Goal: Task Accomplishment & Management: Use online tool/utility

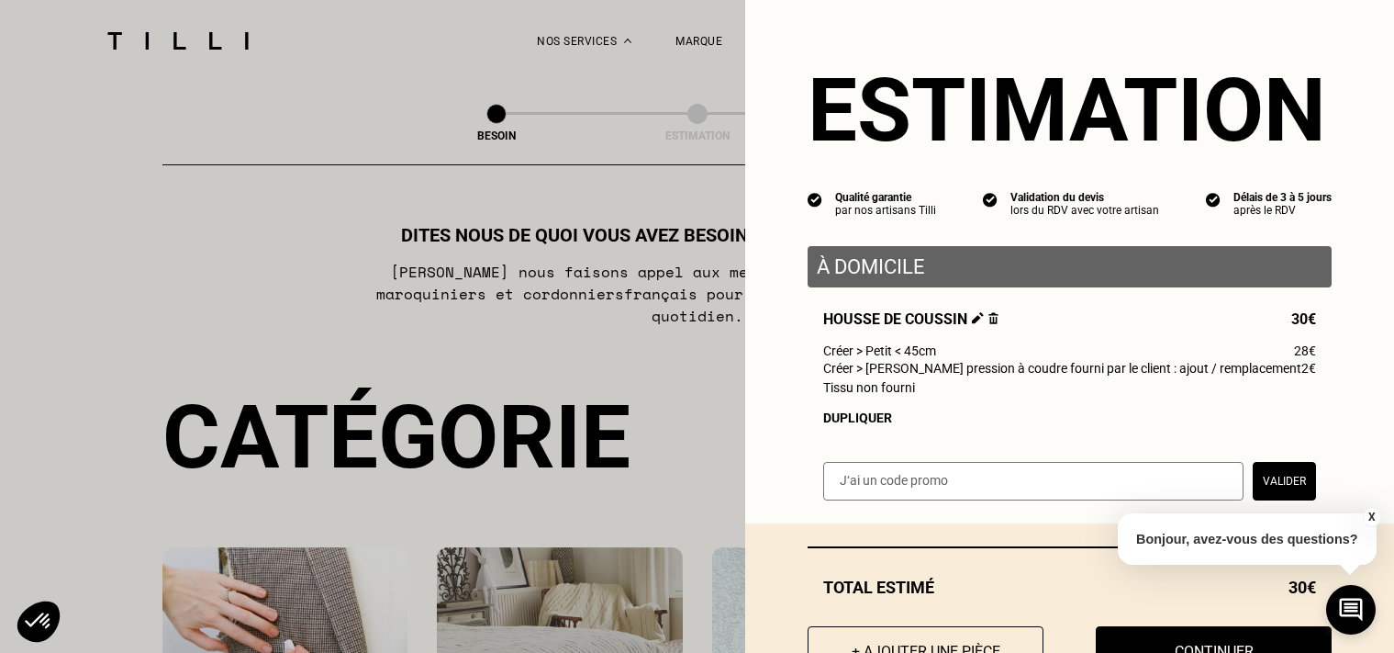
select select "FR"
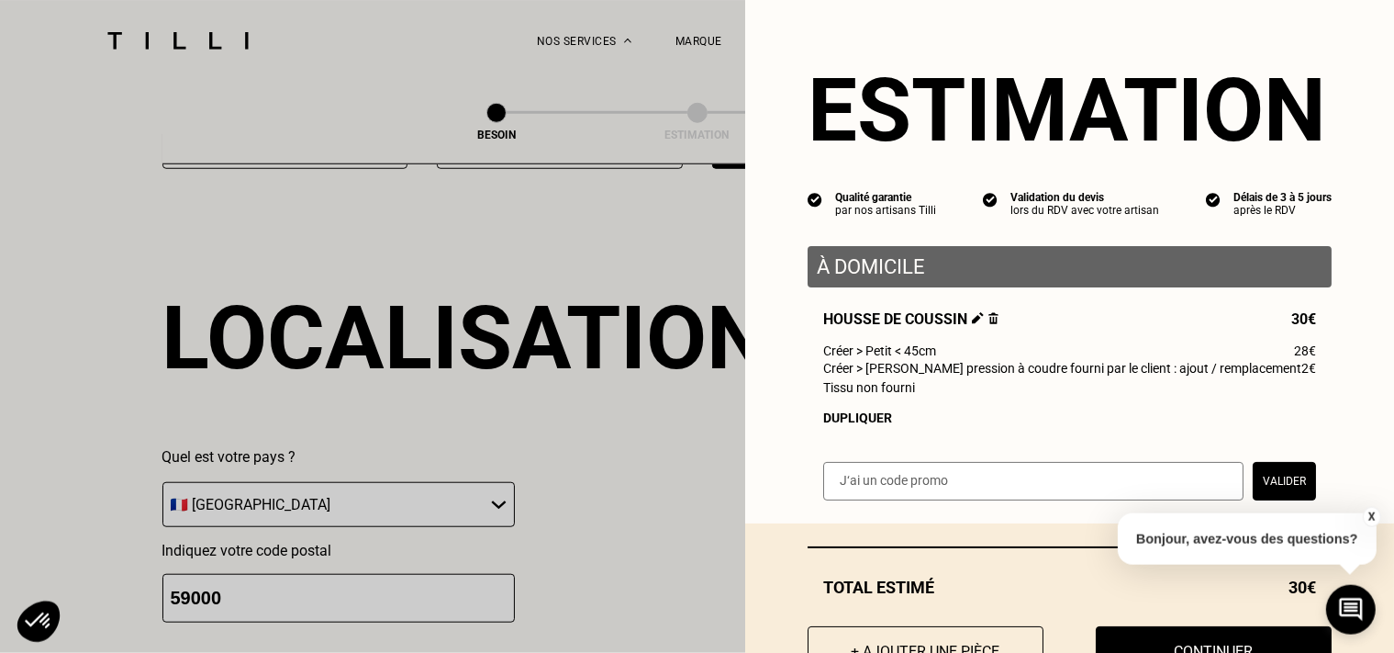
scroll to position [1531, 0]
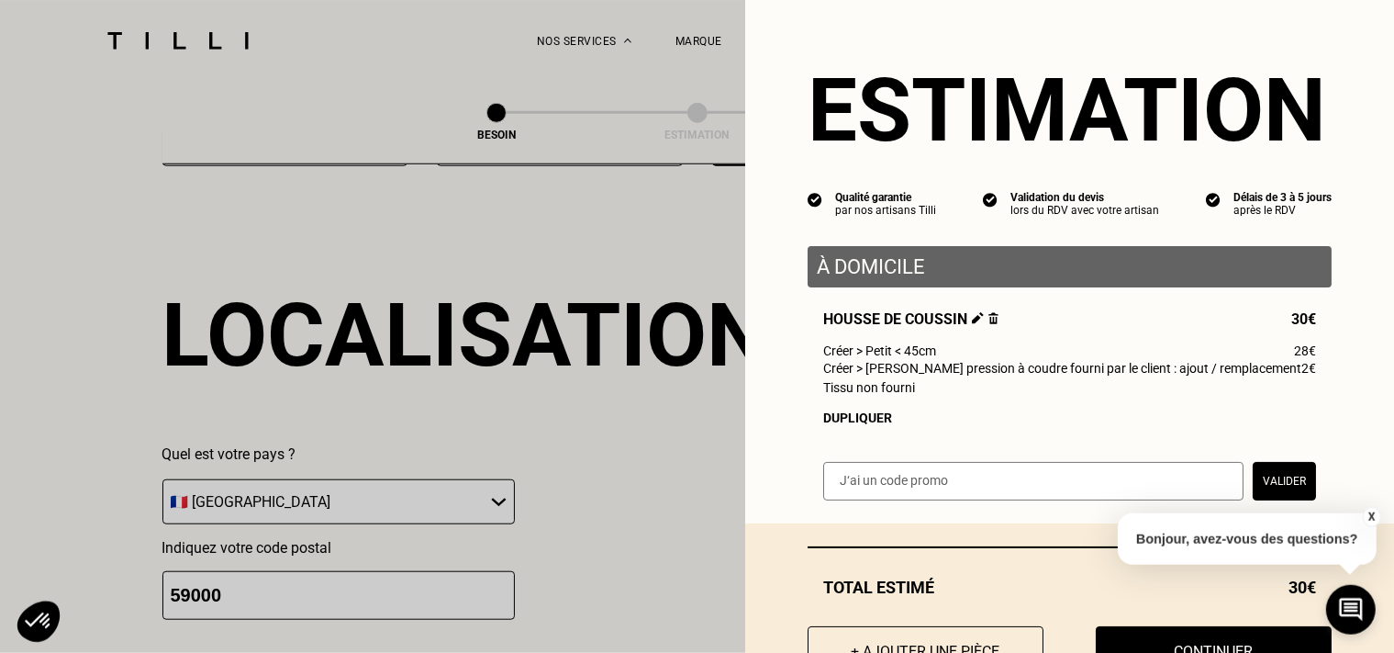
drag, startPoint x: 1232, startPoint y: 410, endPoint x: 1217, endPoint y: 418, distance: 16.8
click at [1232, 409] on div "Housse de coussin 30€ Créer > Petit < 45cm 28€ Créer > [PERSON_NAME] pression à…" at bounding box center [1070, 367] width 524 height 115
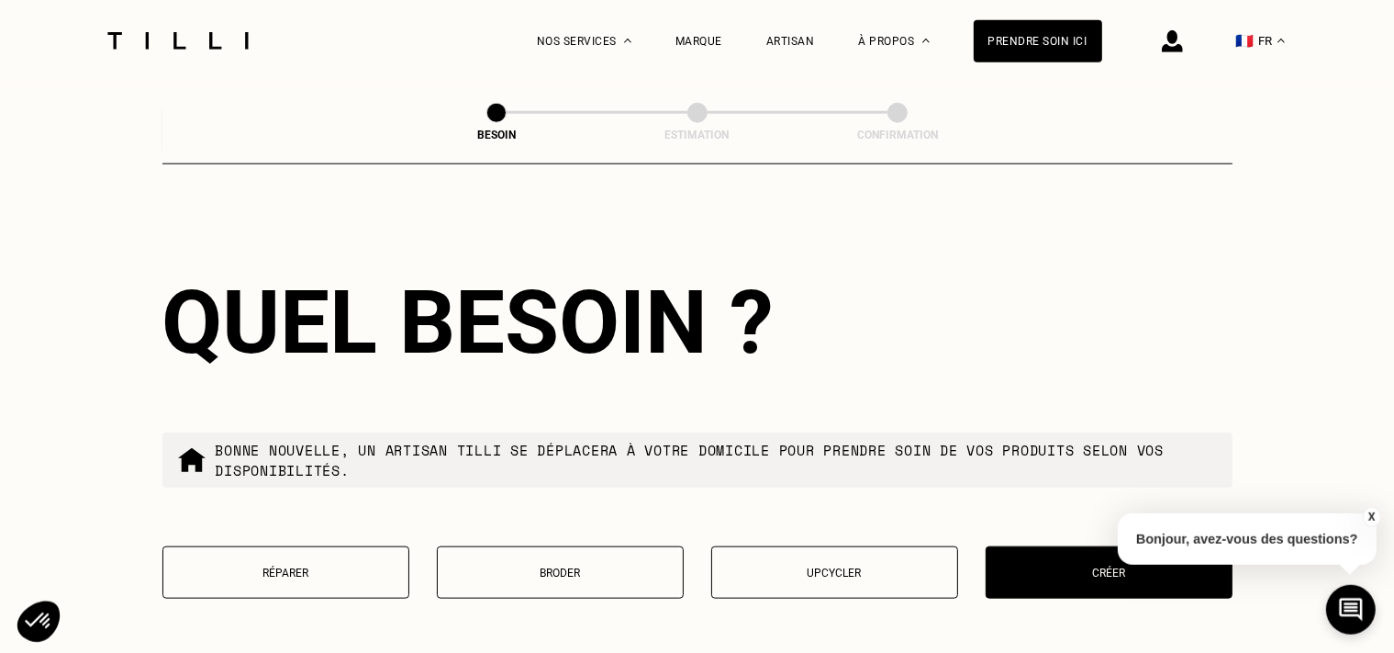
scroll to position [1988, 0]
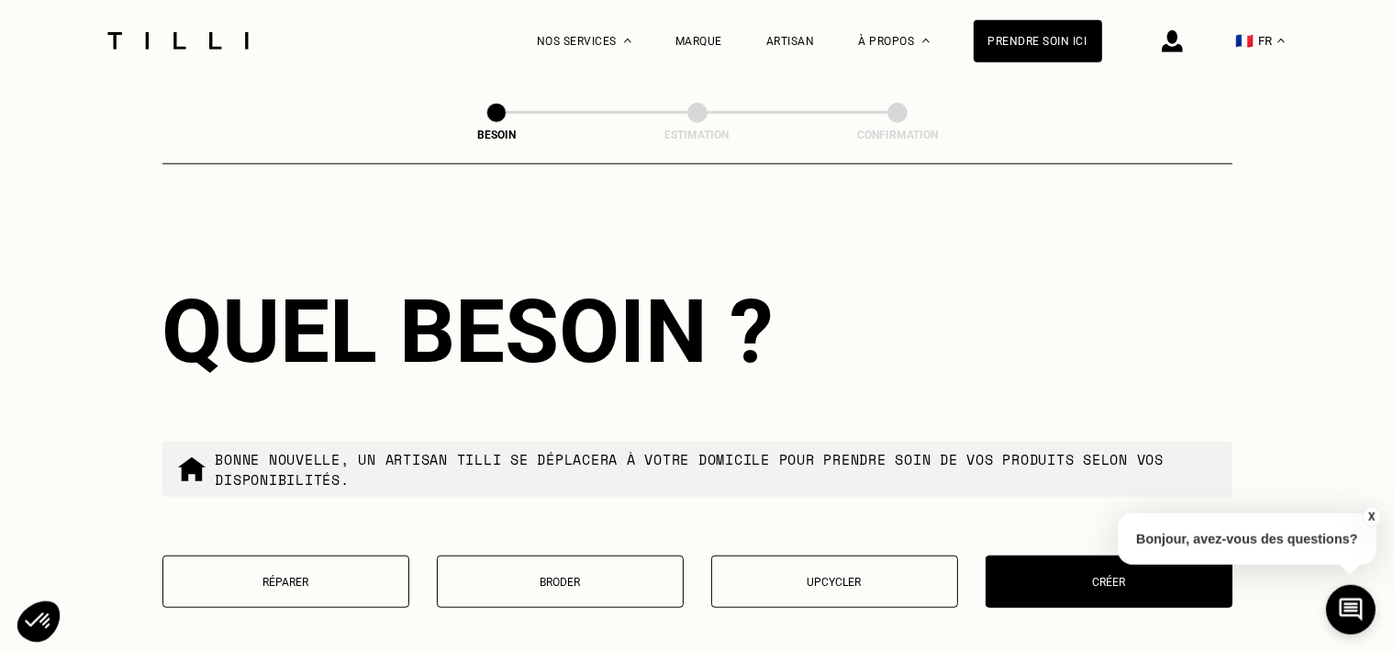
click at [273, 564] on button "Réparer" at bounding box center [285, 581] width 247 height 52
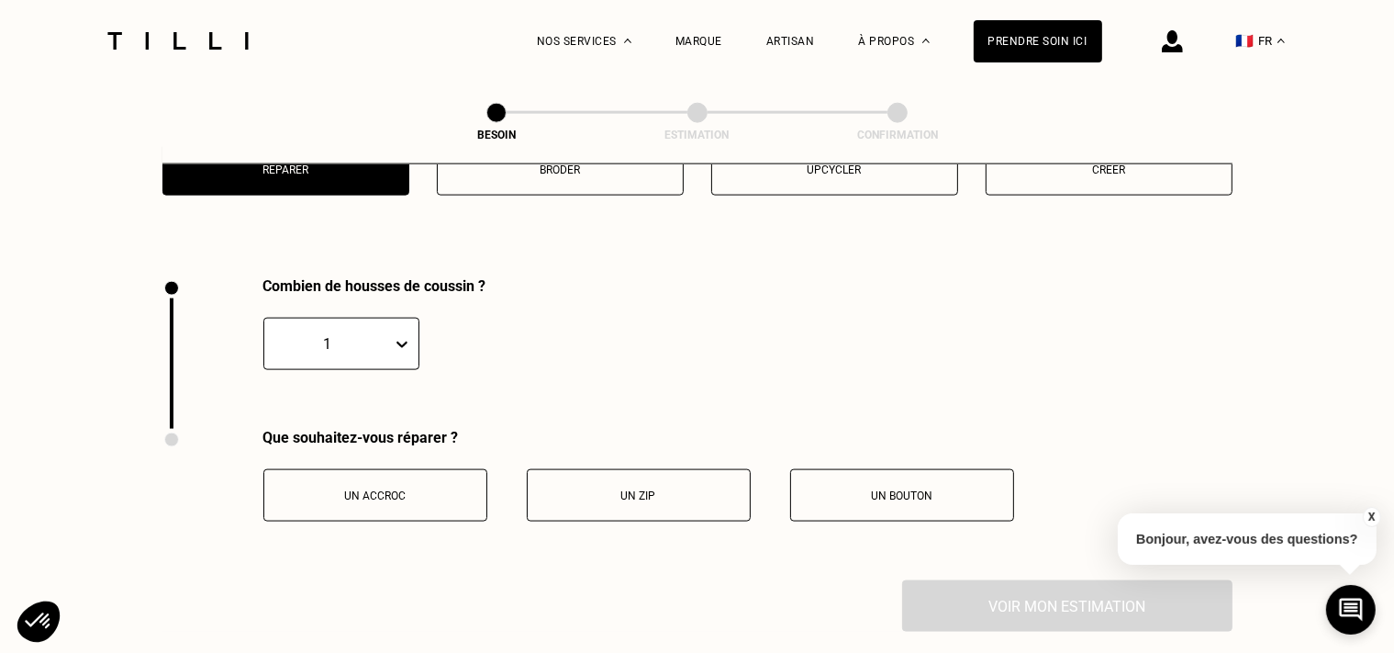
scroll to position [2401, 0]
click at [411, 489] on p "Un accroc" at bounding box center [375, 494] width 204 height 13
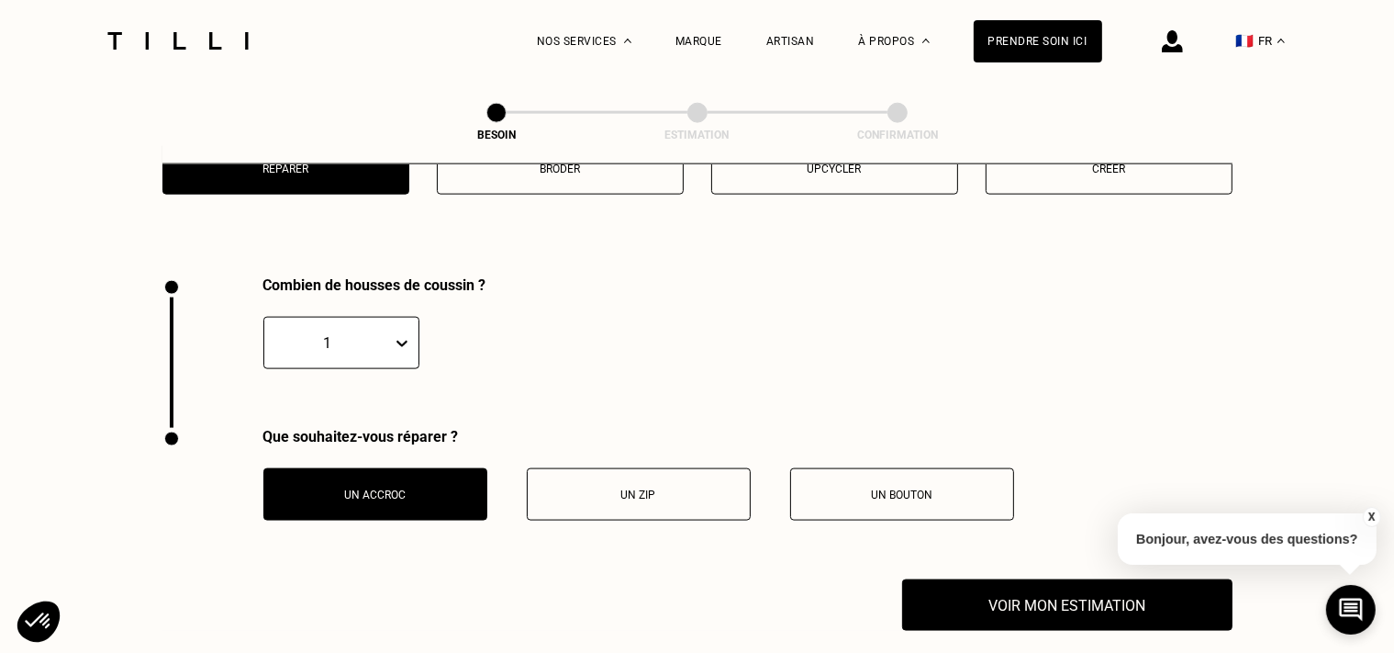
scroll to position [2857, 0]
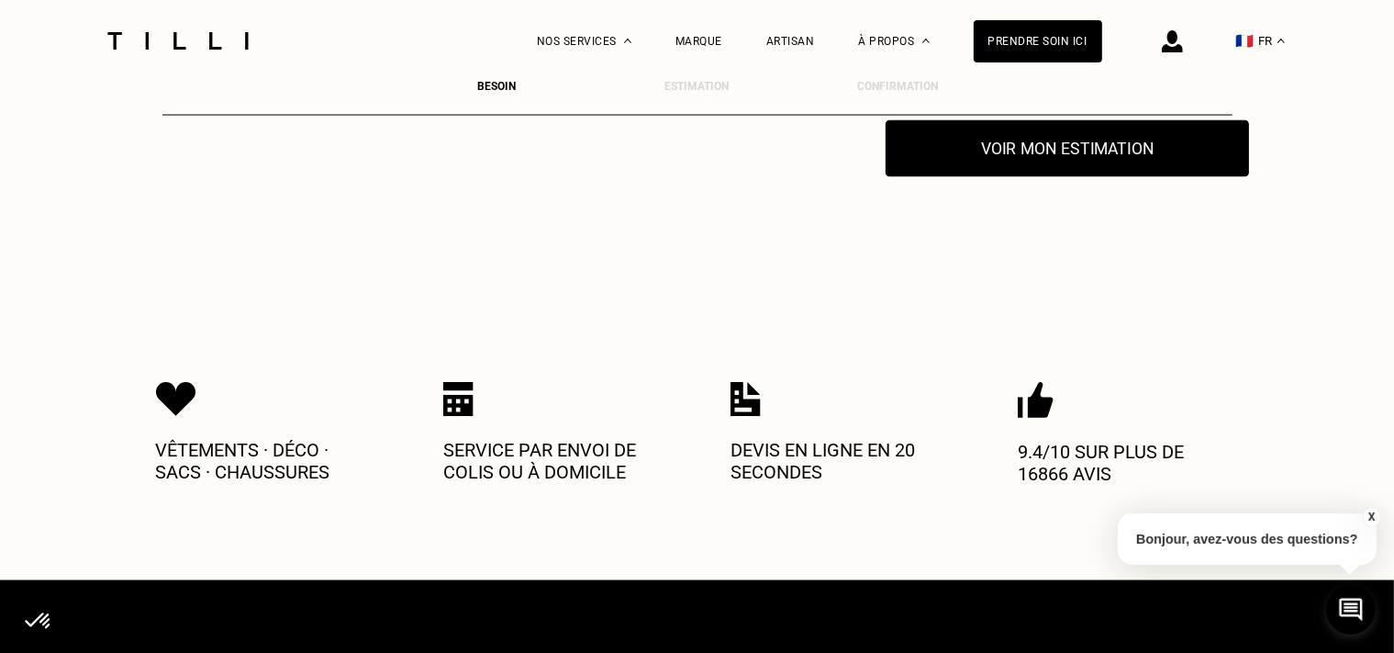
click at [1030, 156] on button "Voir mon estimation" at bounding box center [1067, 148] width 363 height 57
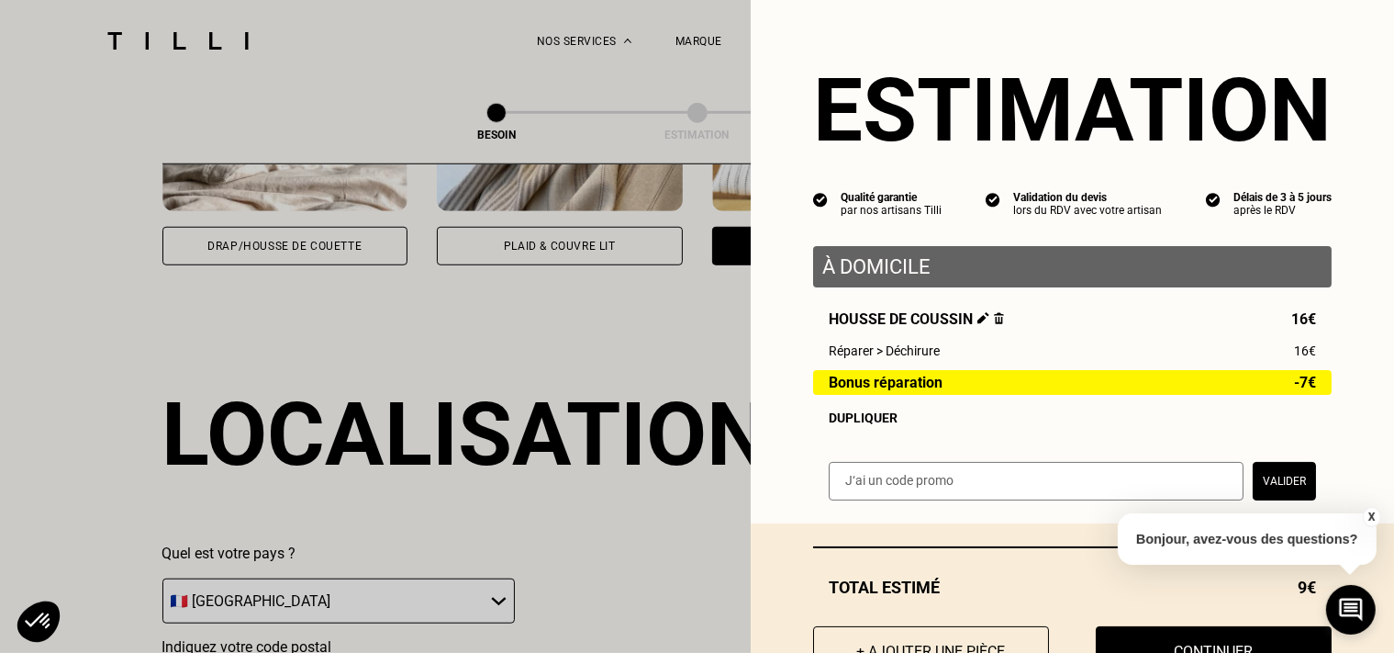
scroll to position [76, 0]
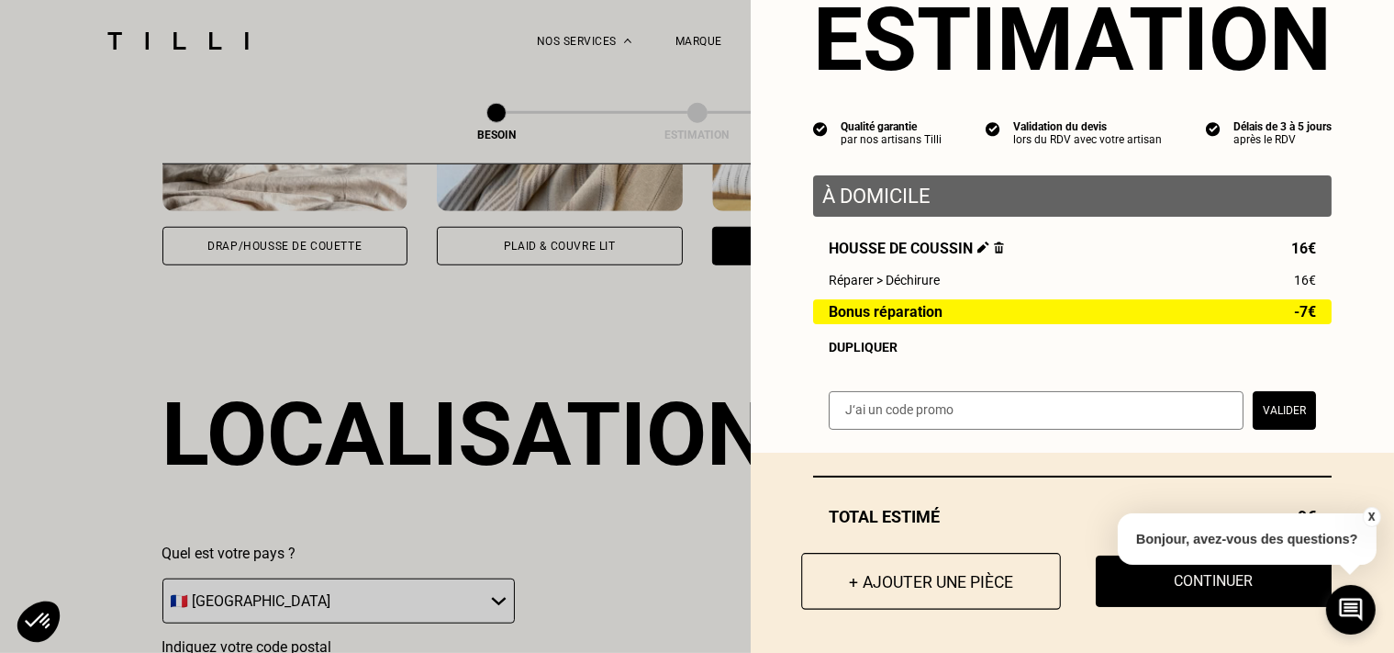
click at [862, 571] on button "+ Ajouter une pièce" at bounding box center [931, 580] width 260 height 57
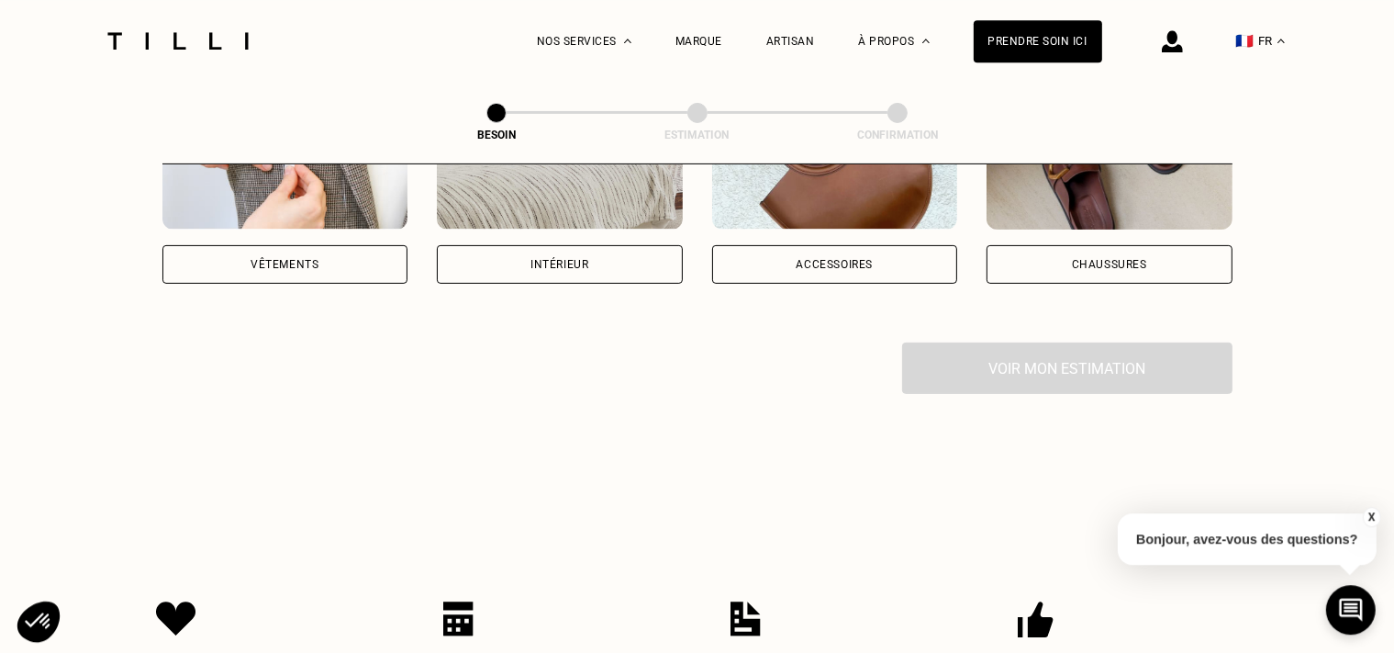
scroll to position [485, 0]
click at [340, 243] on div "Vêtements" at bounding box center [285, 262] width 246 height 39
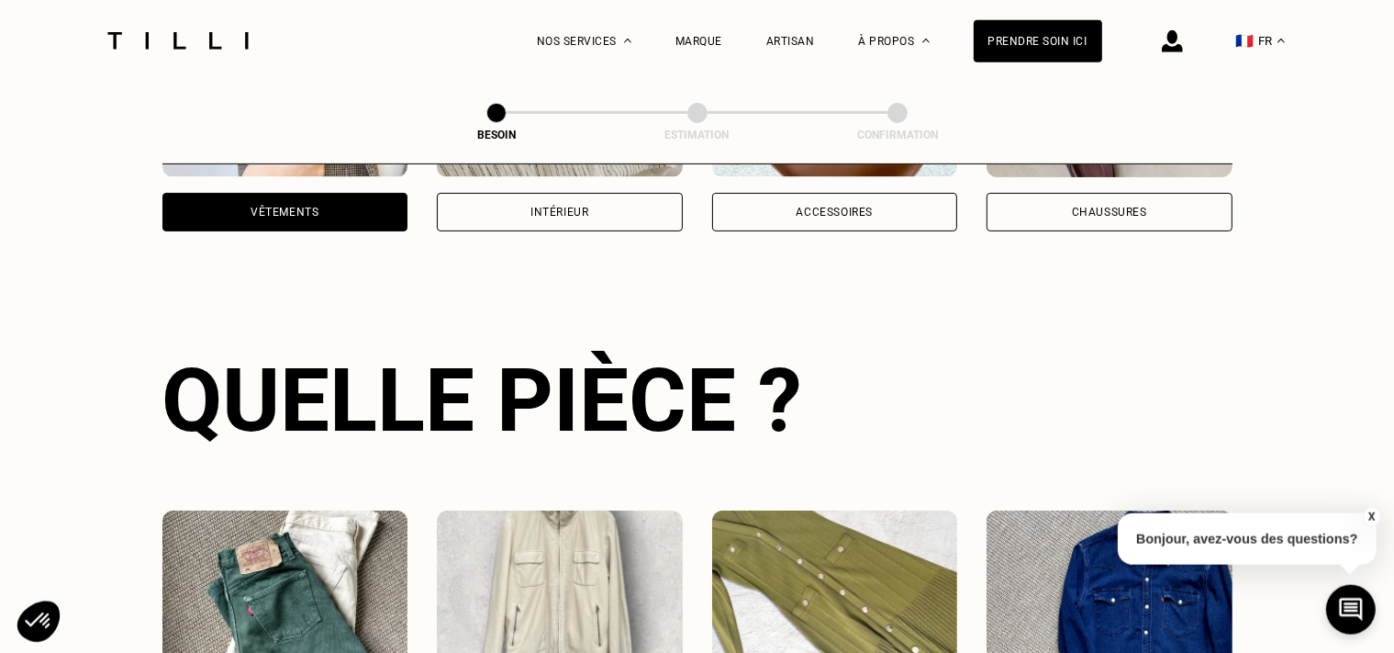
scroll to position [991, 0]
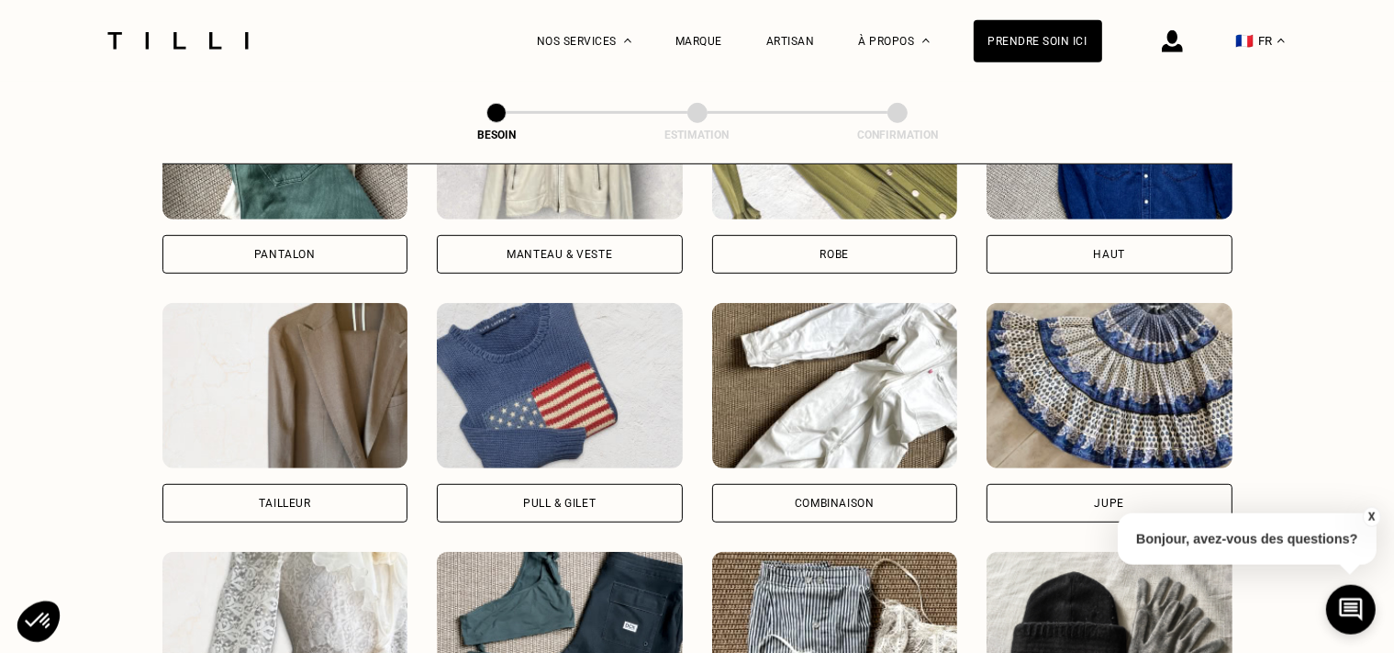
click at [267, 235] on div "Pantalon" at bounding box center [285, 254] width 246 height 39
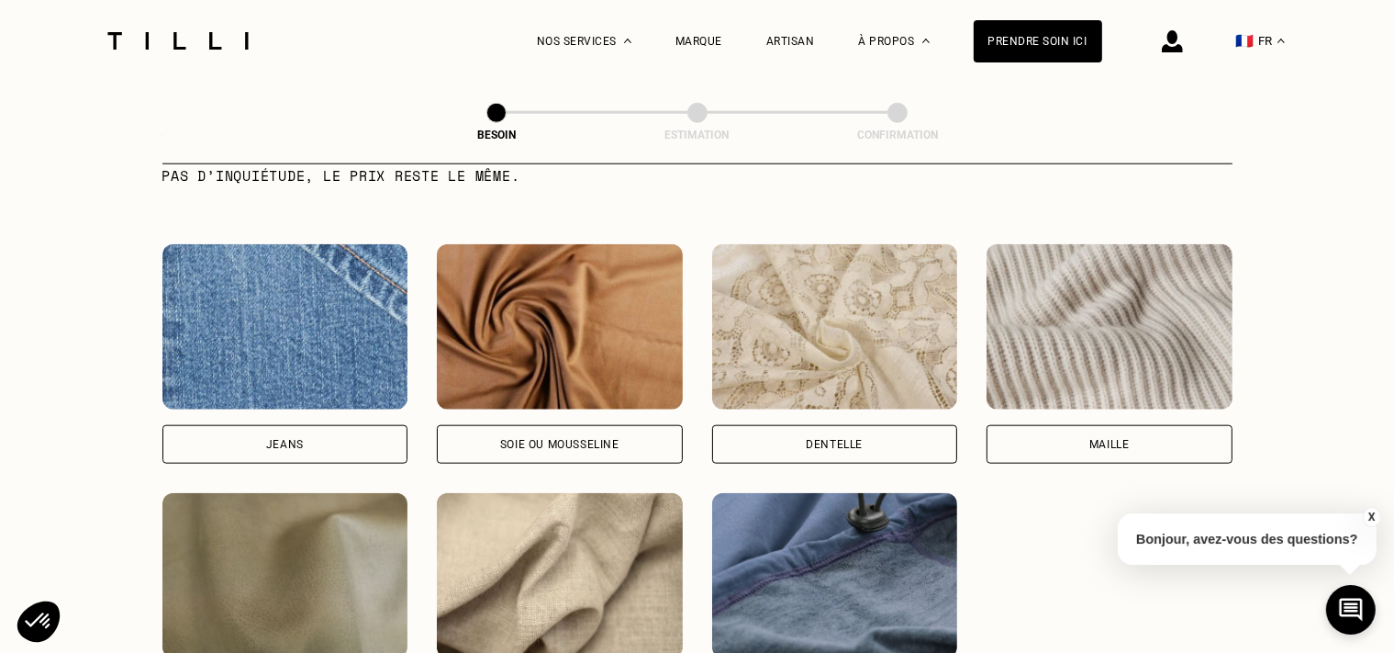
scroll to position [2052, 0]
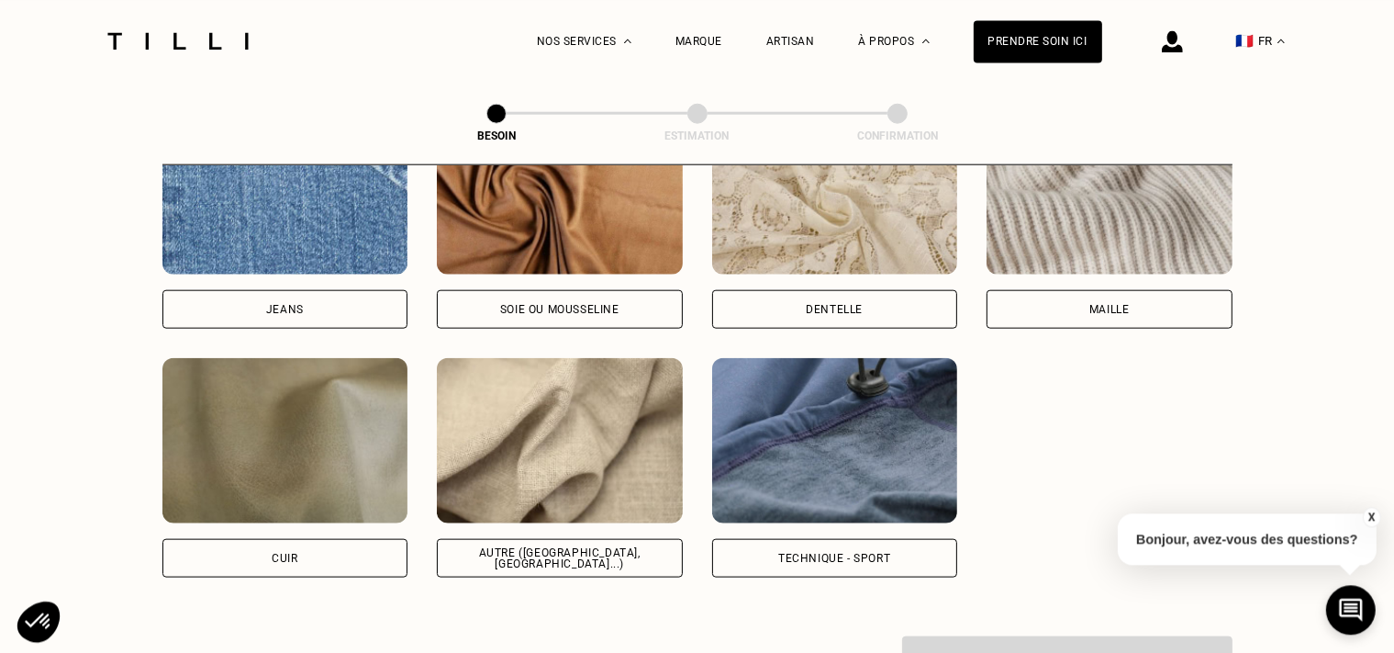
click at [345, 307] on div "Jeans" at bounding box center [285, 308] width 246 height 39
select select "FR"
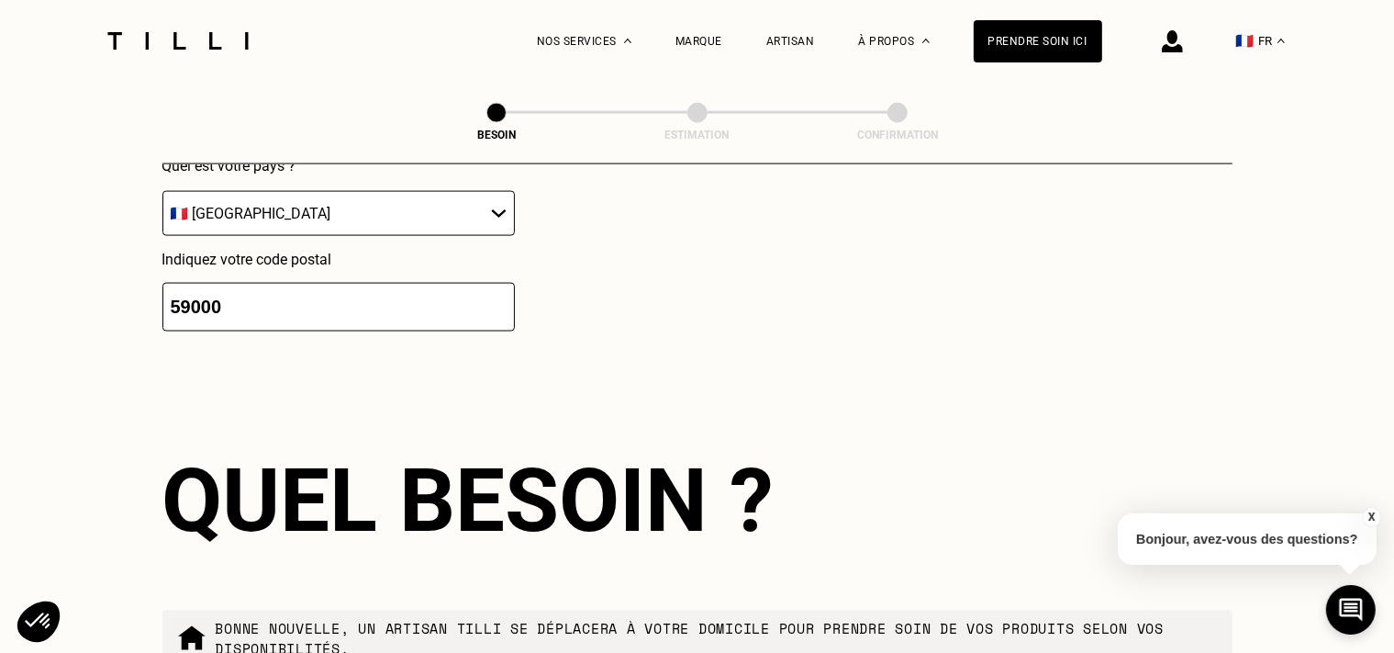
scroll to position [2922, 0]
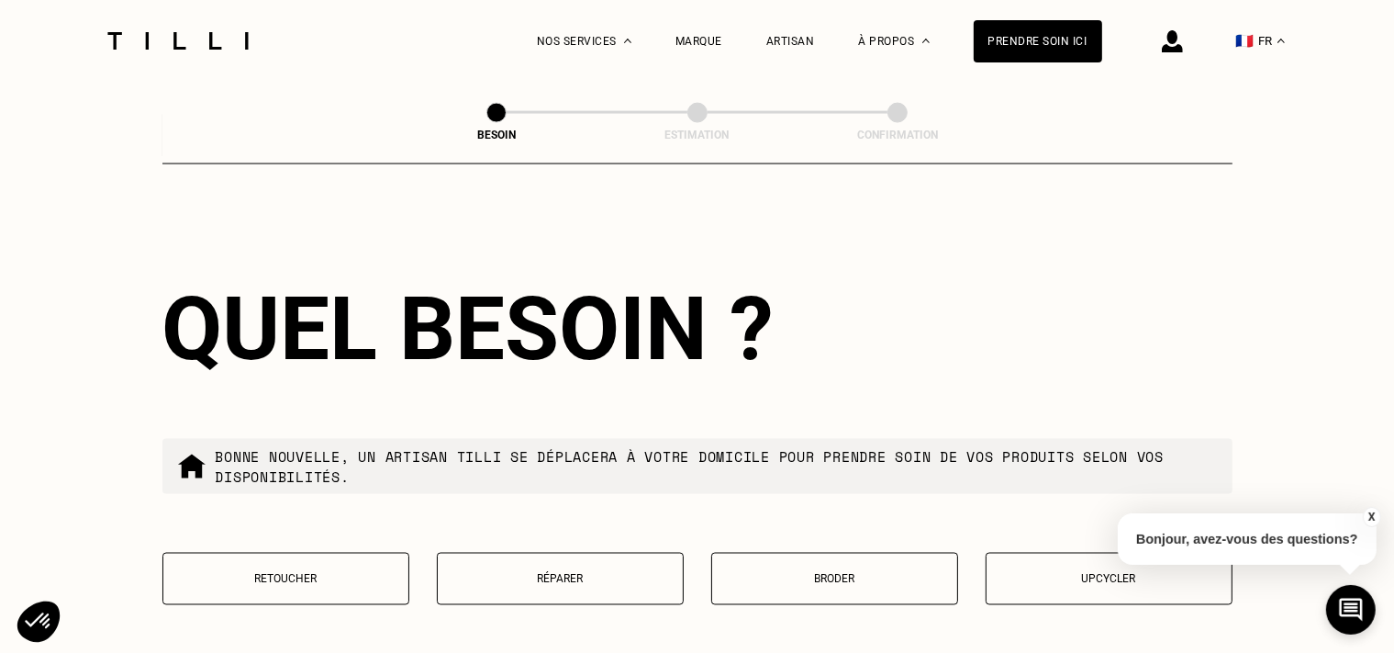
click at [575, 590] on button "Réparer" at bounding box center [560, 578] width 247 height 52
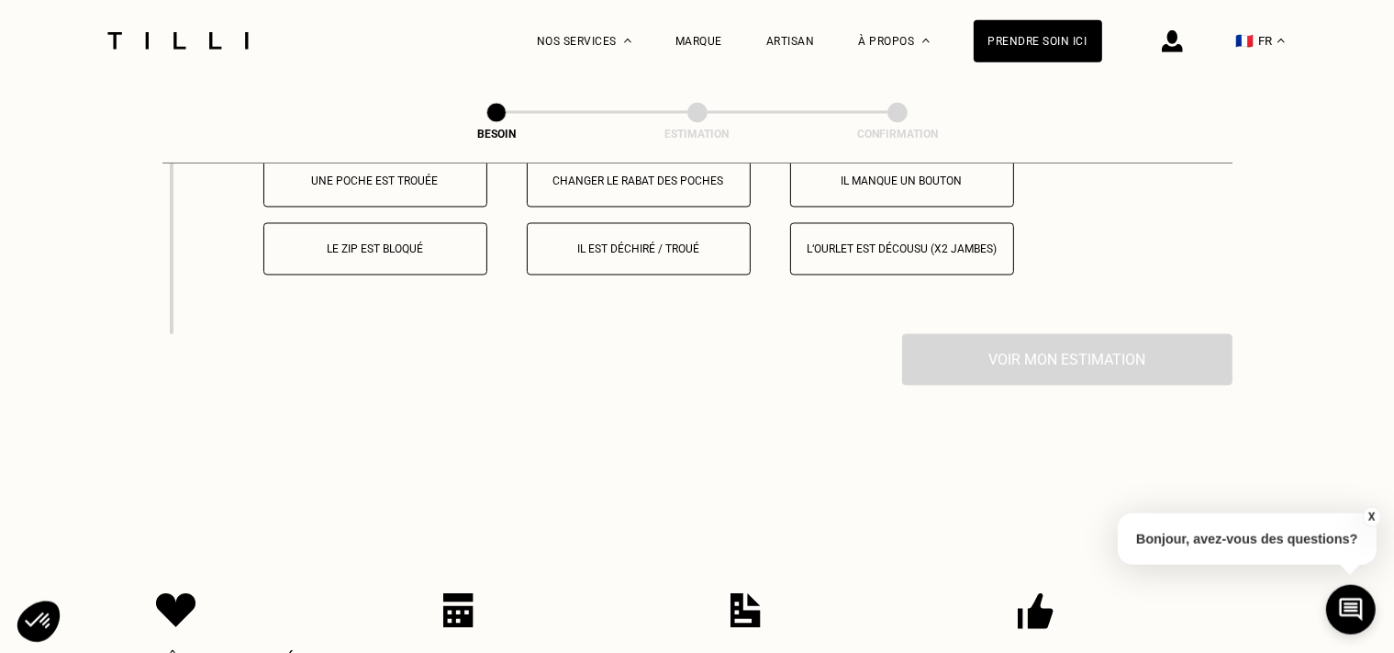
scroll to position [3292, 0]
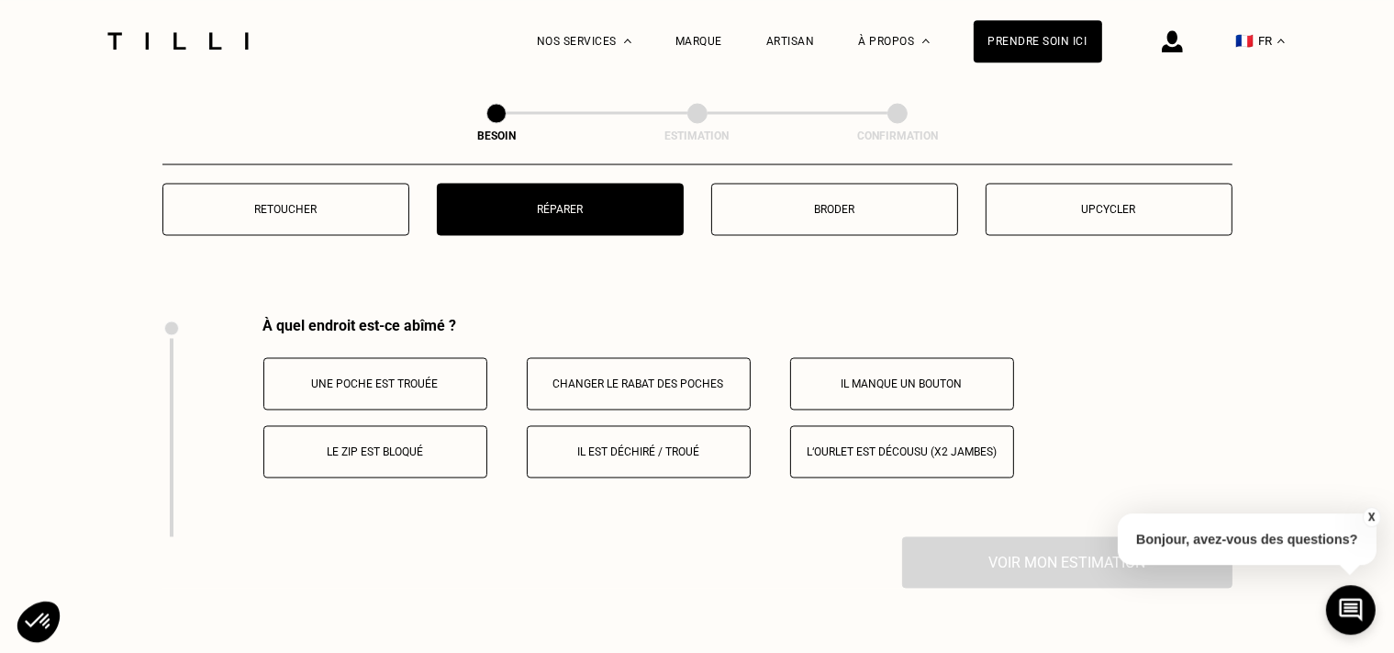
click at [526, 453] on div "Une poche est trouée Changer le rabat des poches Il manque un bouton Le zip est…" at bounding box center [747, 417] width 969 height 120
click at [669, 445] on p "Il est déchiré / troué" at bounding box center [639, 451] width 204 height 13
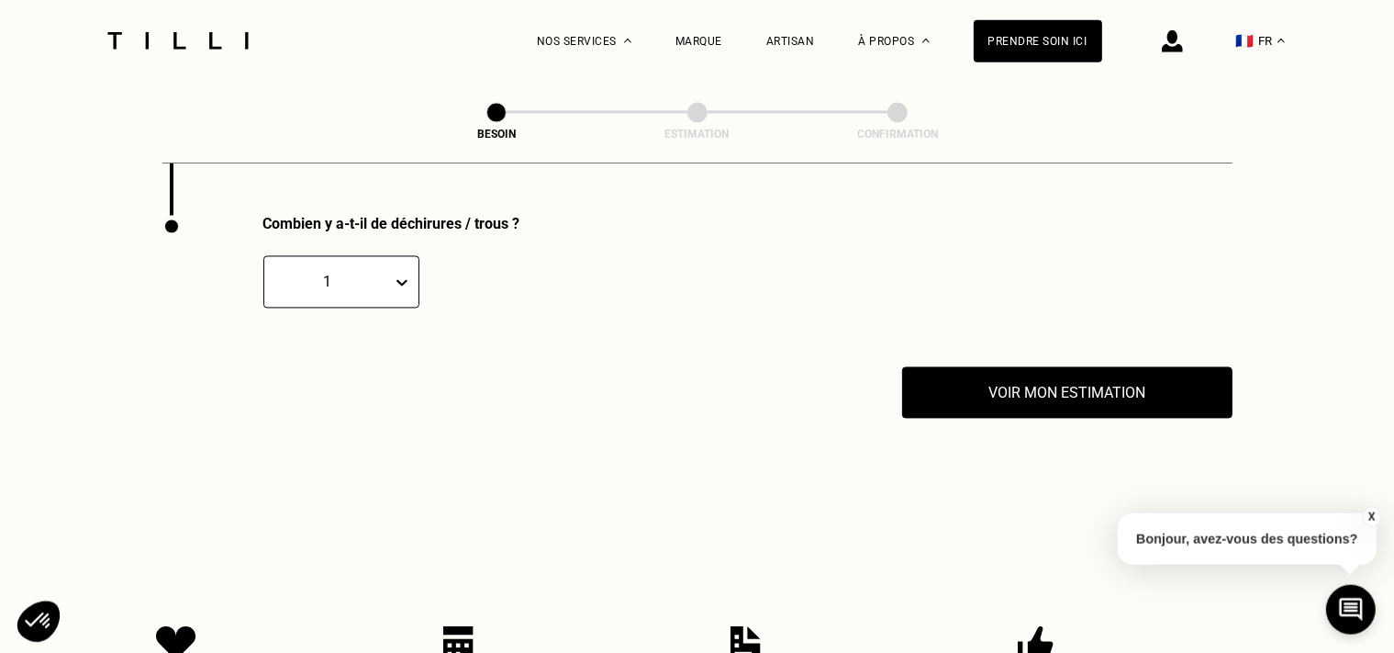
scroll to position [3613, 0]
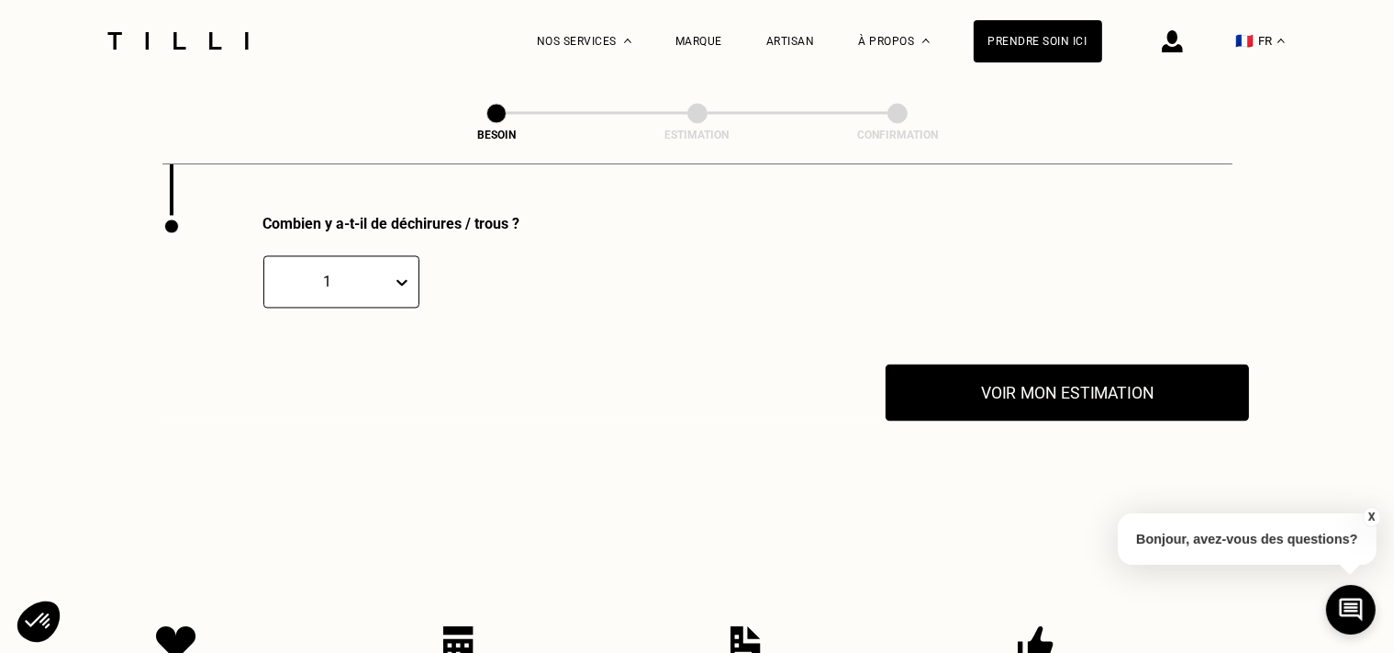
click at [1037, 392] on button "Voir mon estimation" at bounding box center [1067, 391] width 363 height 57
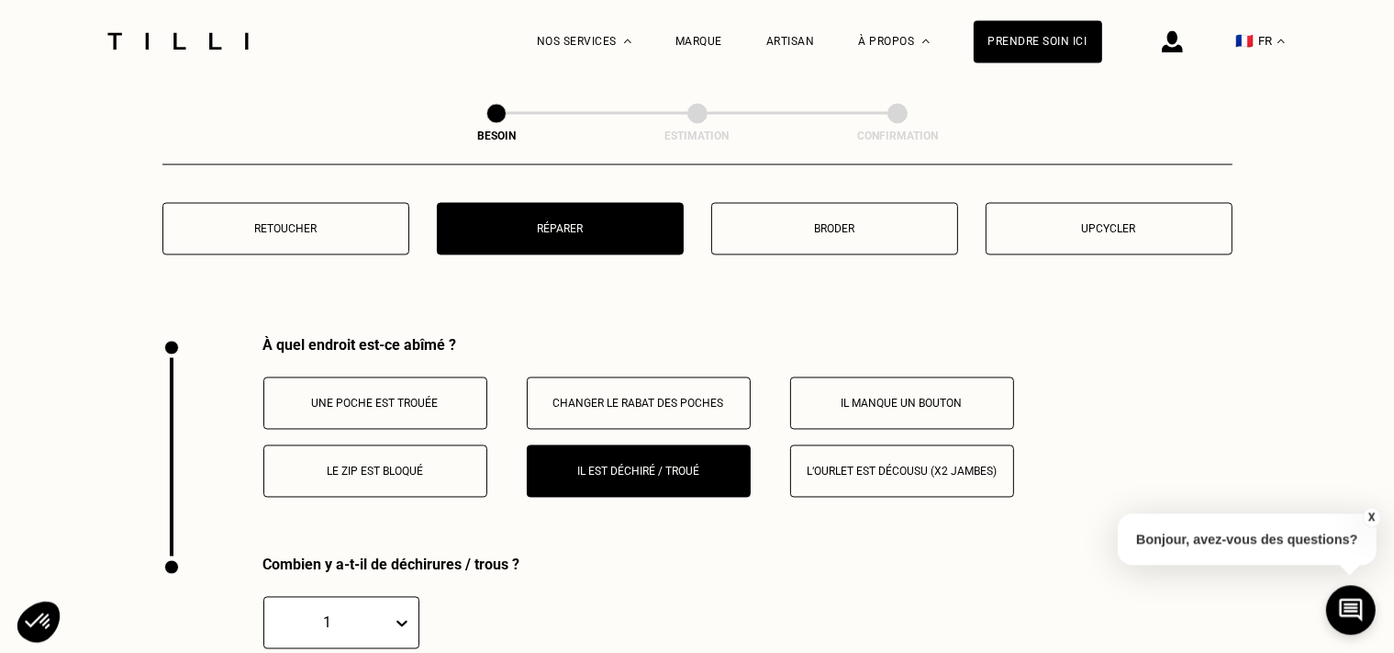
scroll to position [3730, 0]
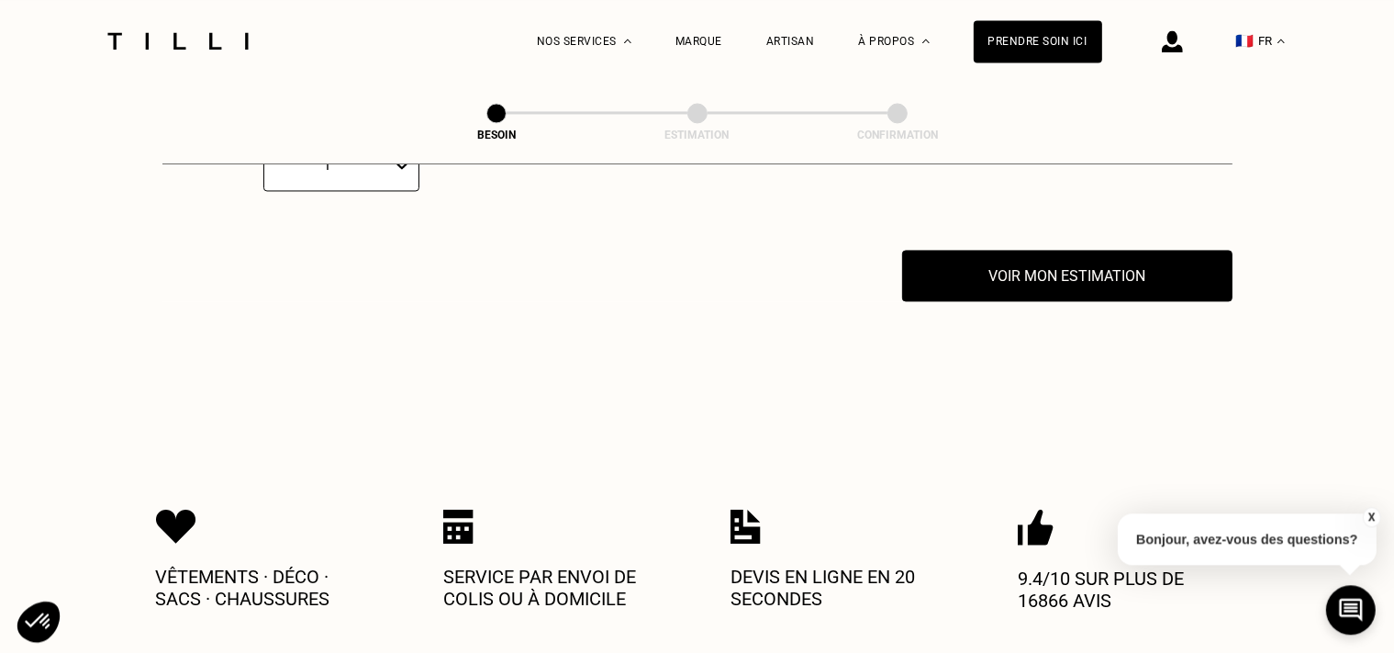
click at [389, 168] on div "1" at bounding box center [341, 165] width 156 height 52
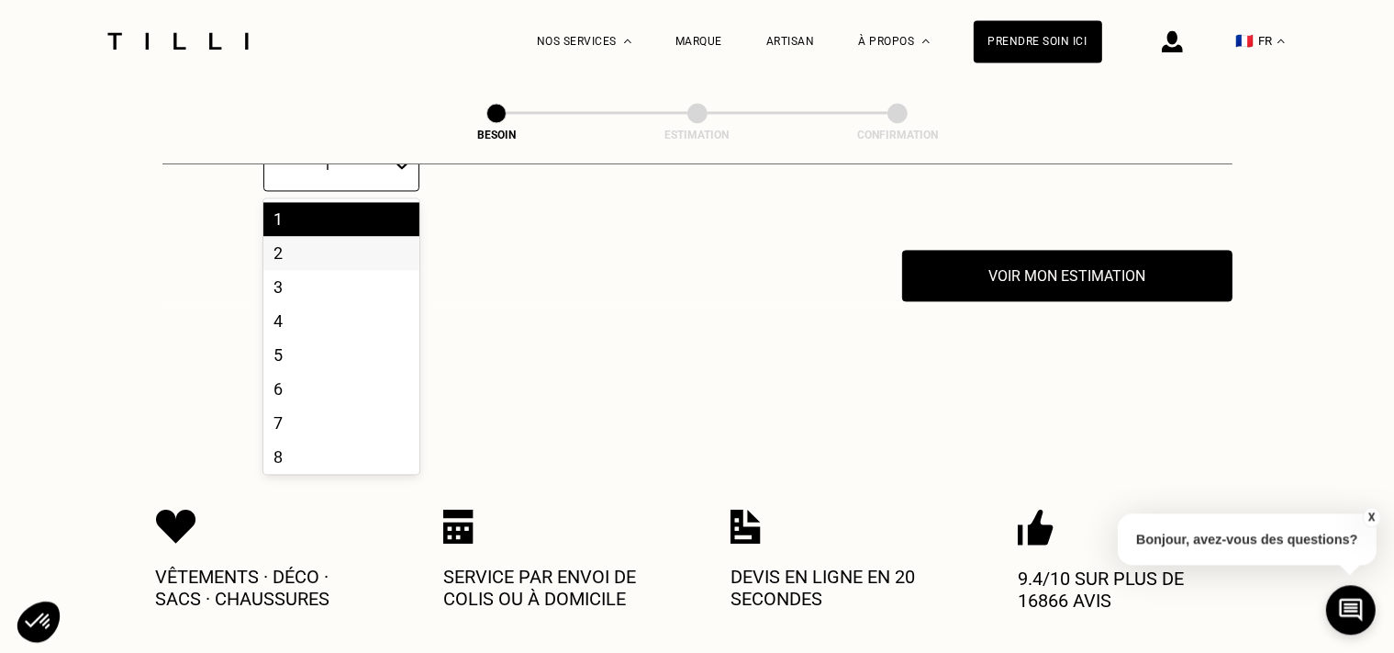
click at [345, 251] on div "2" at bounding box center [341, 253] width 156 height 34
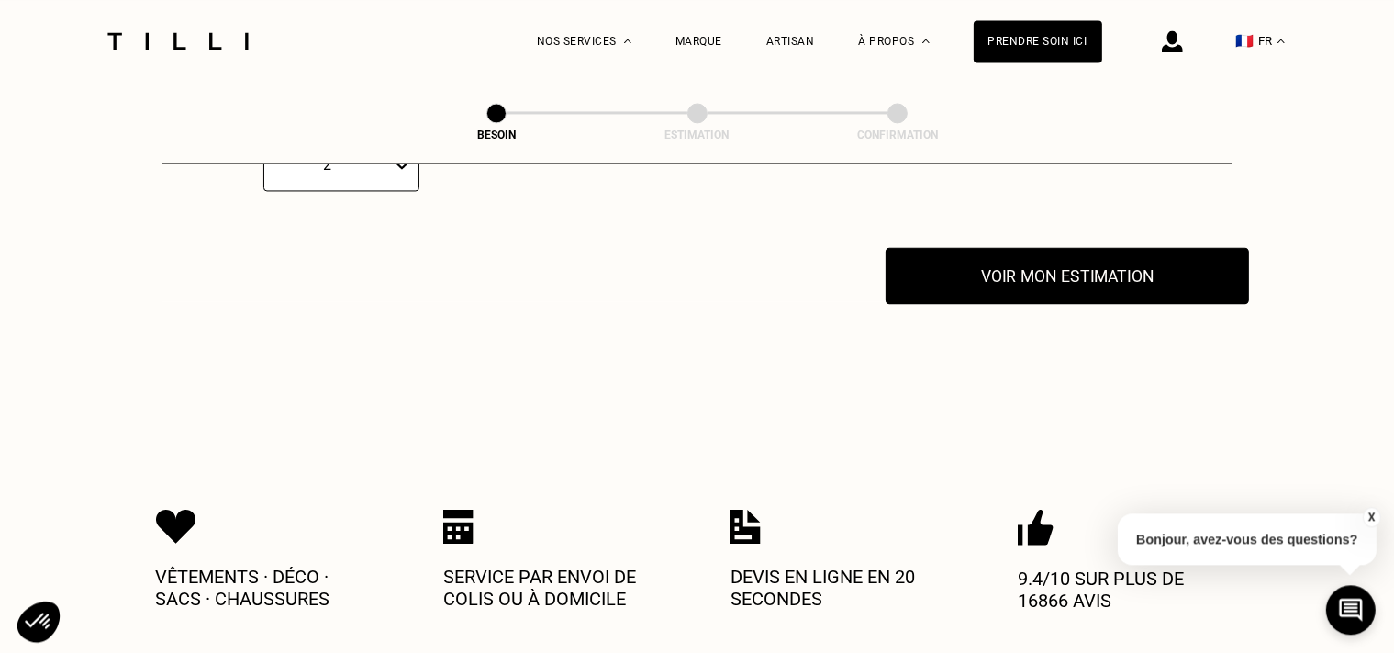
click at [1060, 259] on button "Voir mon estimation" at bounding box center [1067, 275] width 363 height 57
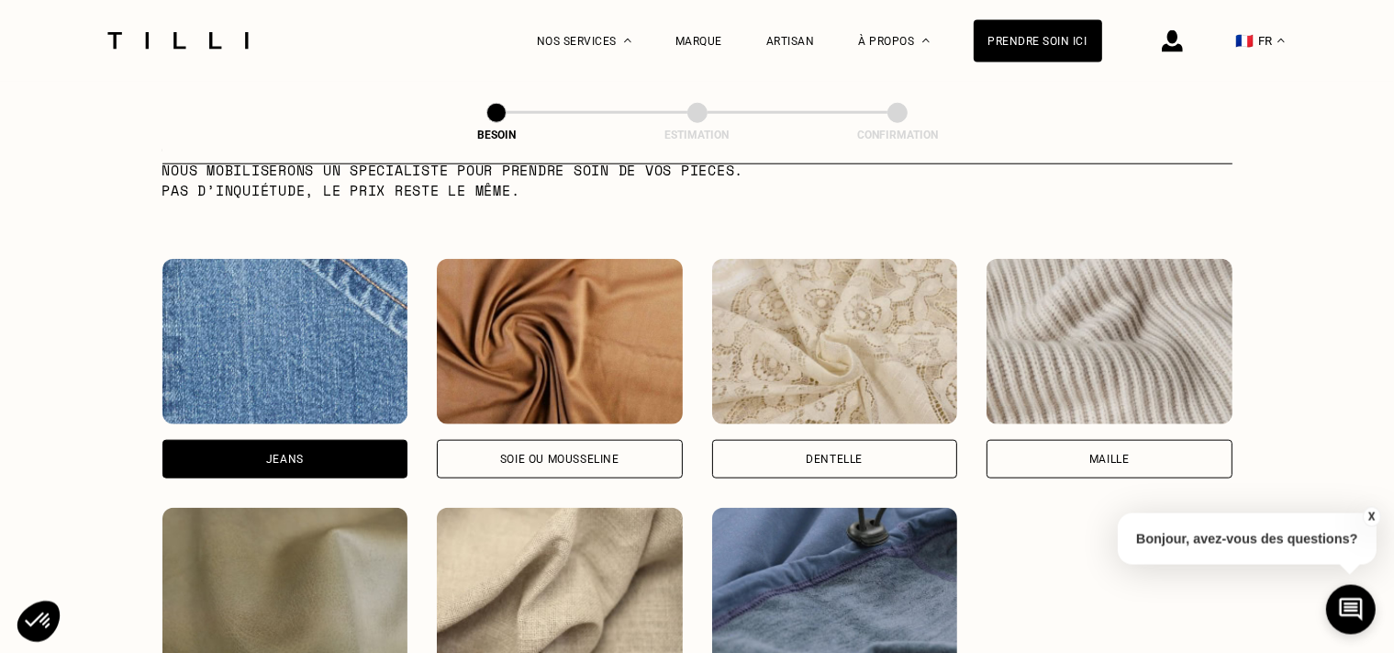
scroll to position [988, 0]
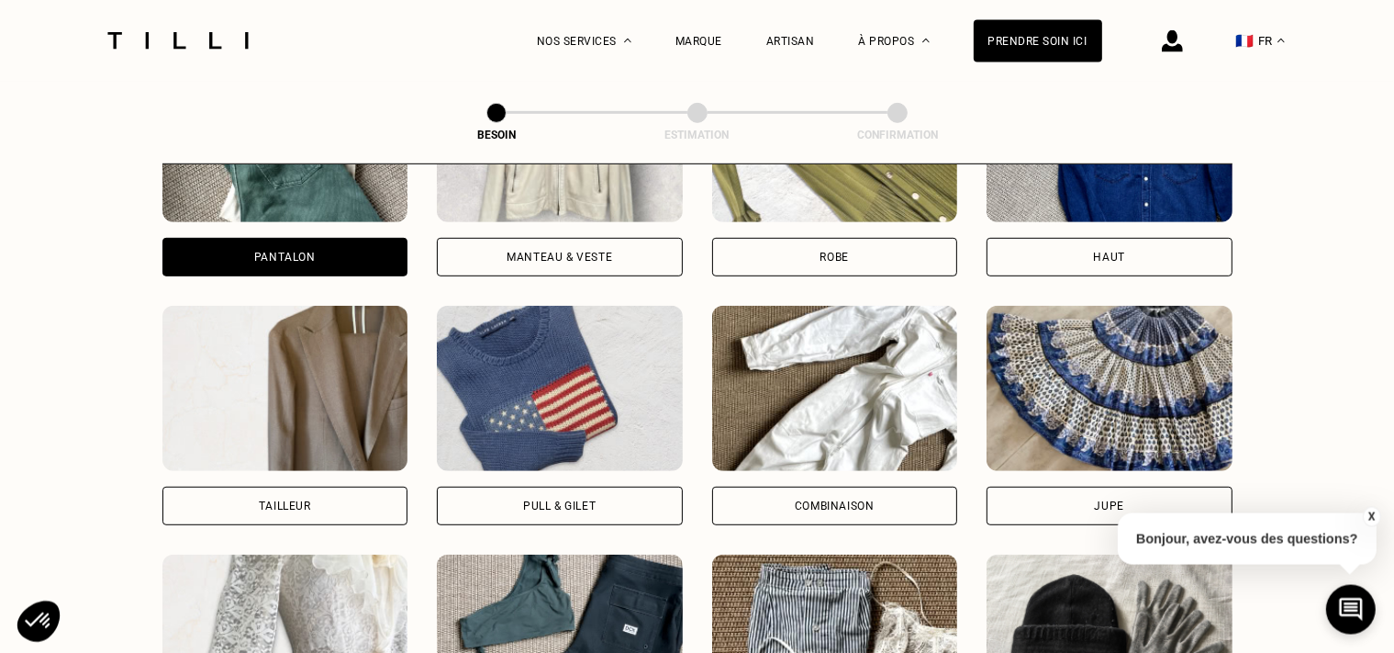
click at [507, 238] on div "Manteau & Veste" at bounding box center [560, 257] width 246 height 39
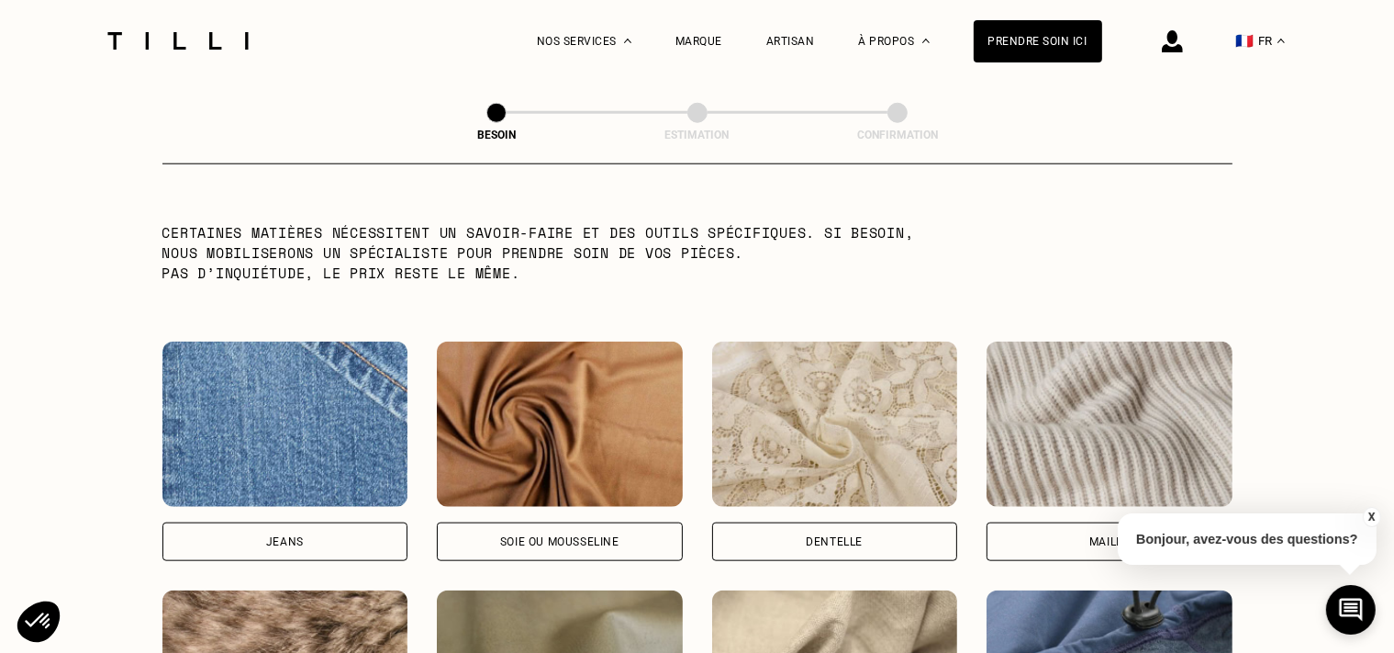
scroll to position [2052, 0]
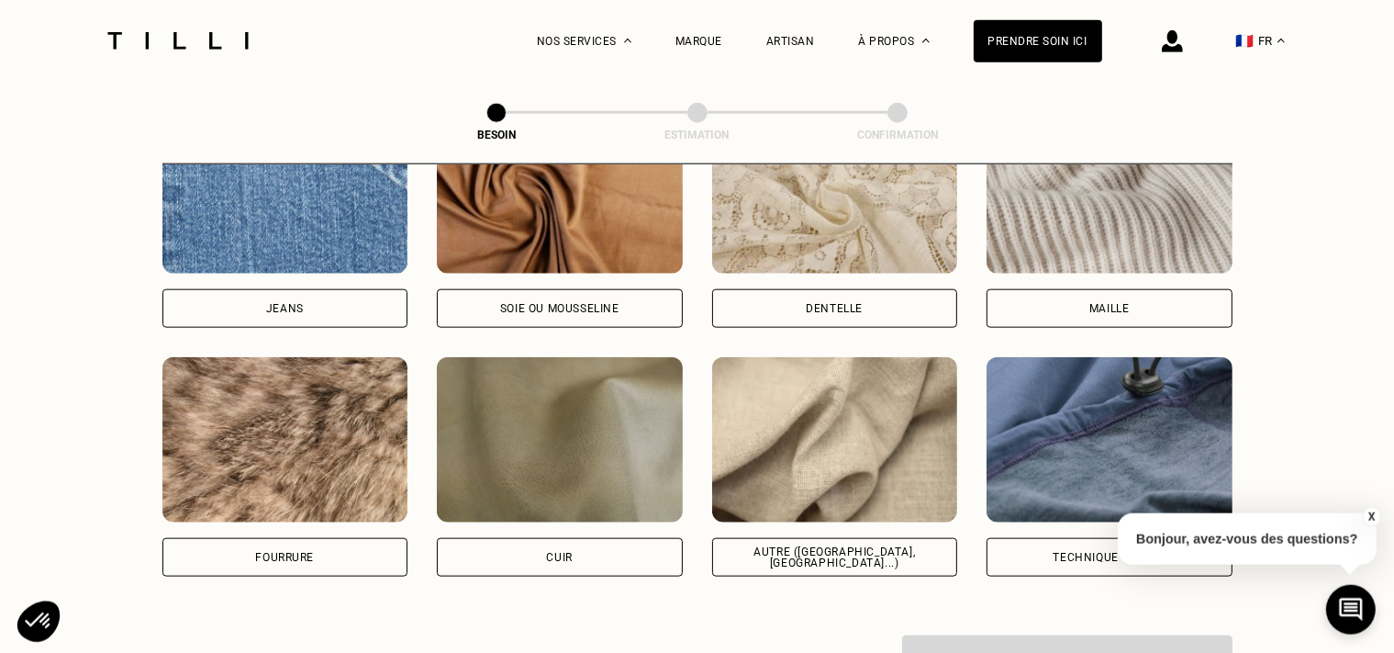
click at [853, 546] on div "Autre ([GEOGRAPHIC_DATA], [GEOGRAPHIC_DATA]...)" at bounding box center [835, 557] width 215 height 22
select select "FR"
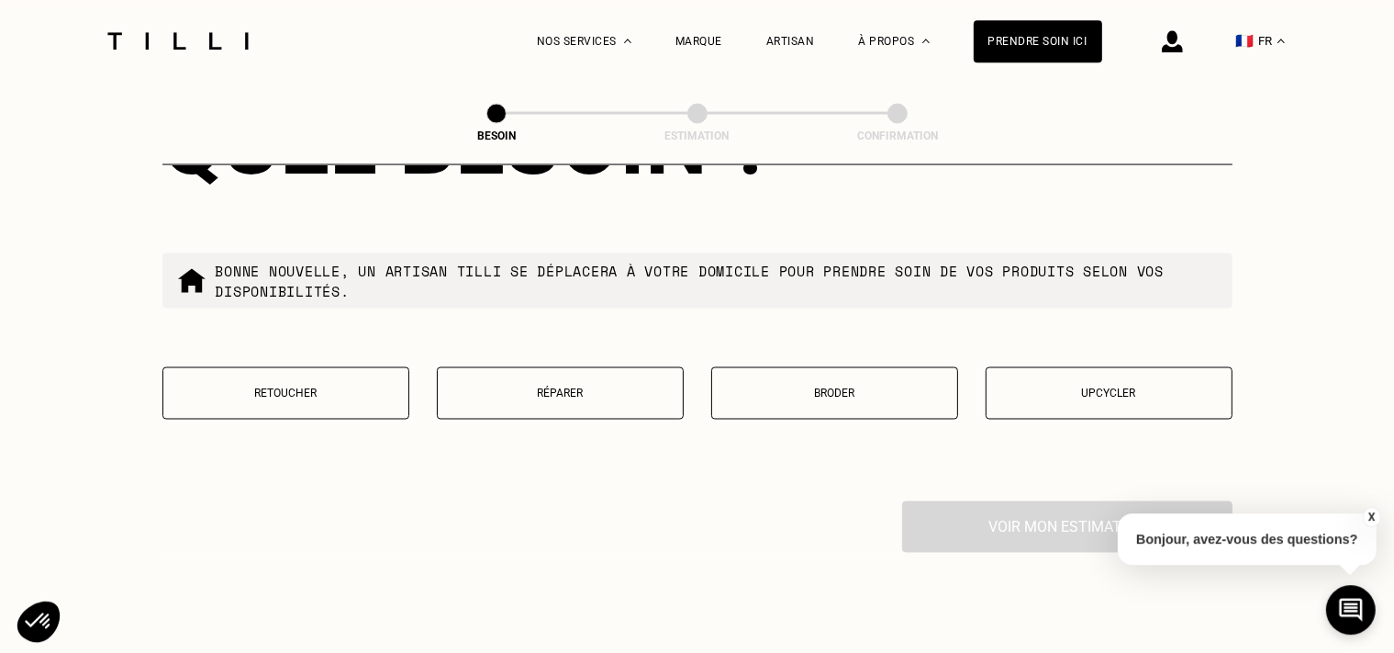
scroll to position [3186, 0]
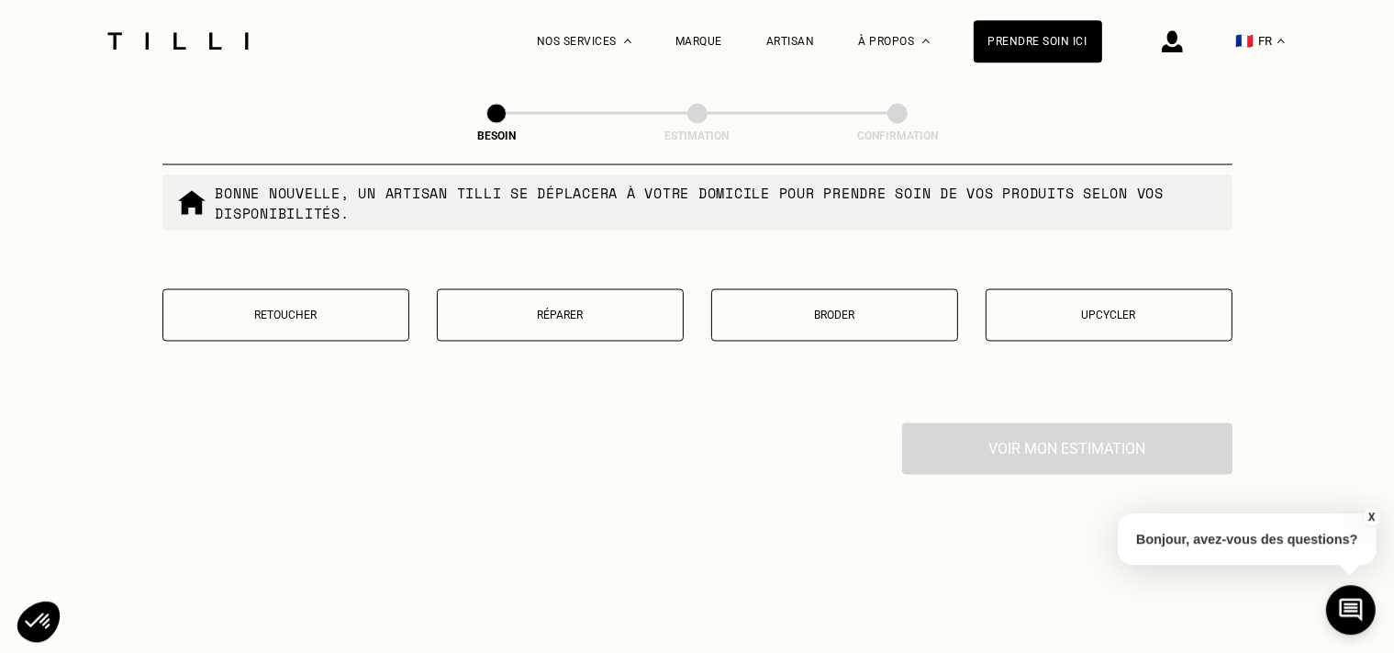
click at [569, 323] on button "Réparer" at bounding box center [560, 314] width 247 height 52
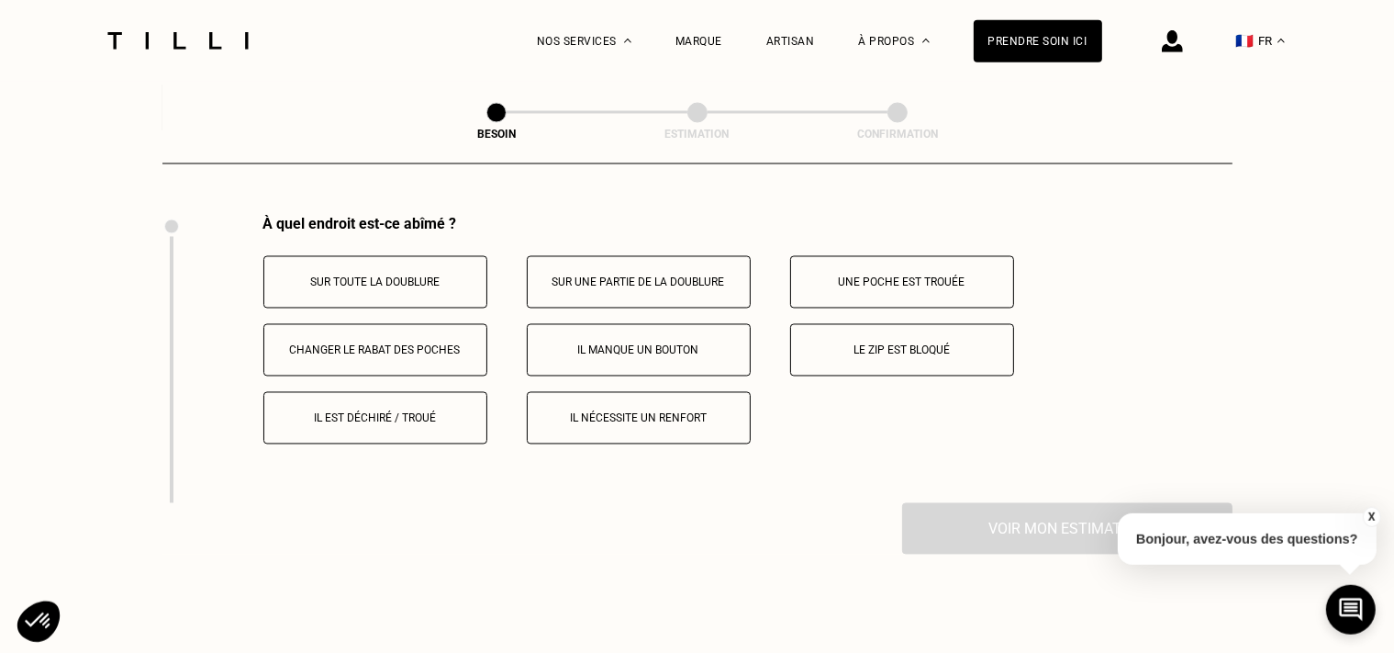
scroll to position [3394, 0]
click at [363, 411] on p "Il est déchiré / troué" at bounding box center [375, 417] width 204 height 13
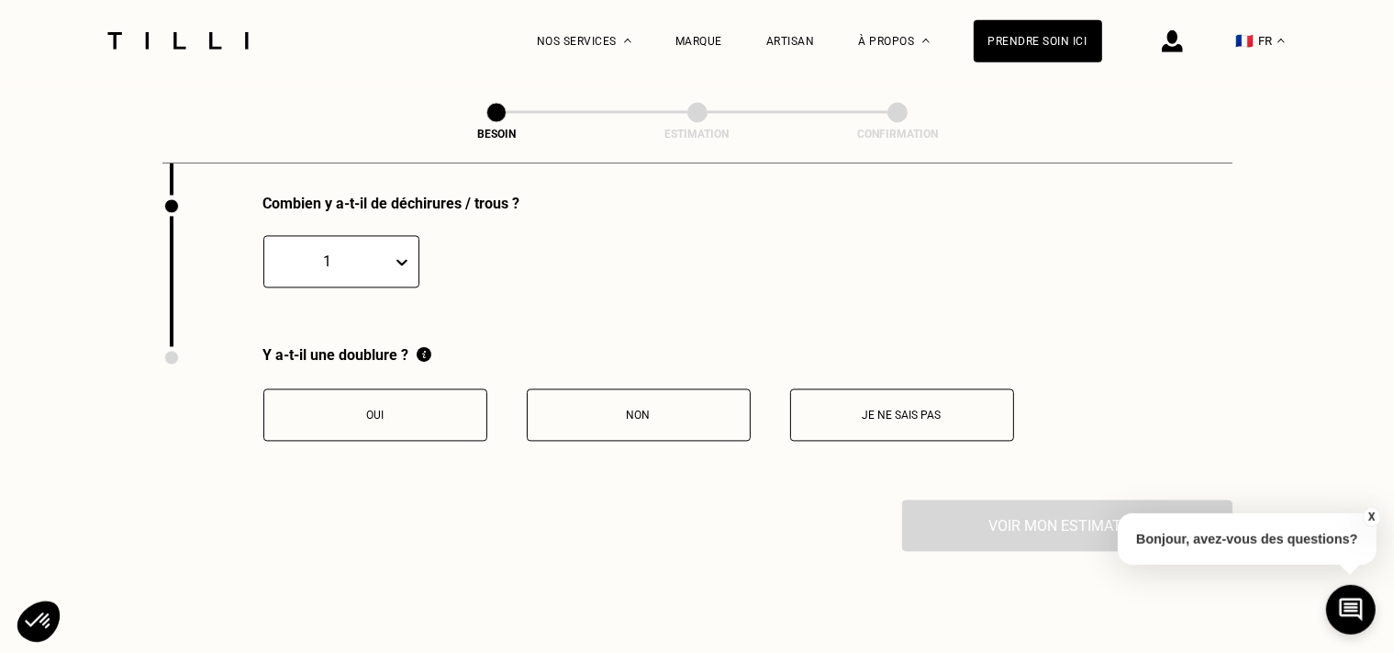
scroll to position [3600, 0]
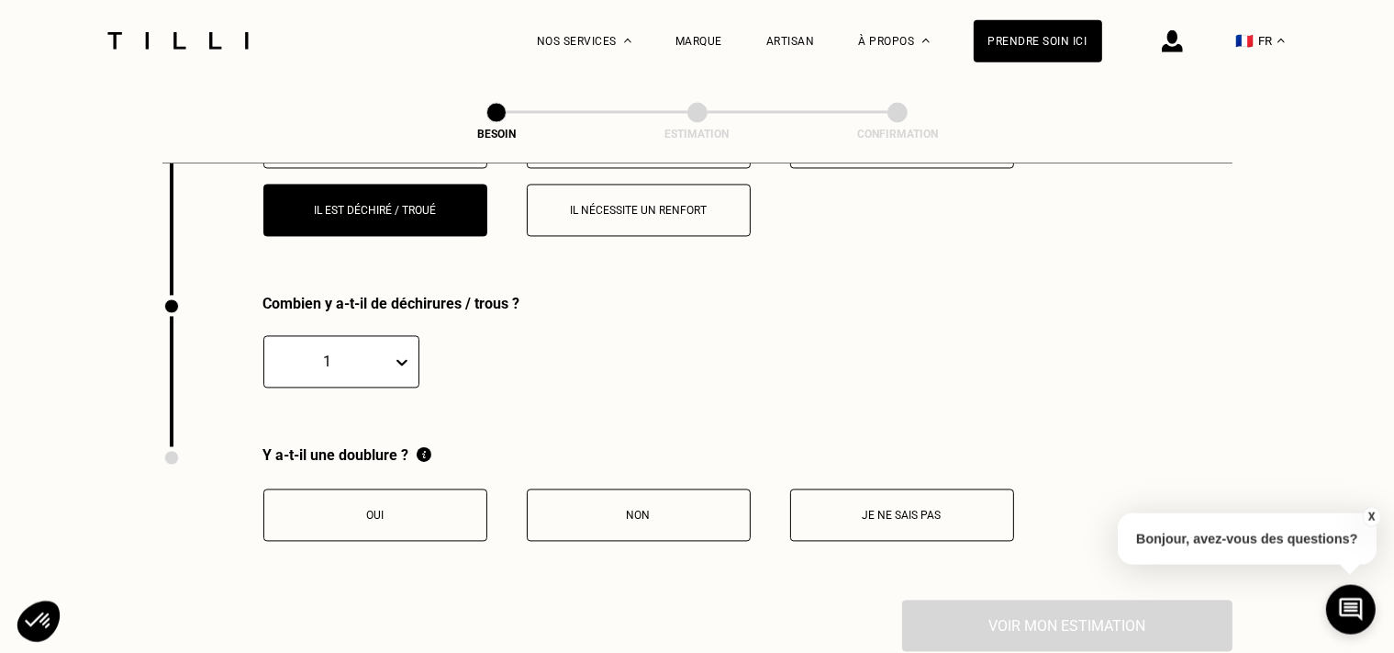
click at [358, 489] on button "Oui" at bounding box center [375, 515] width 224 height 52
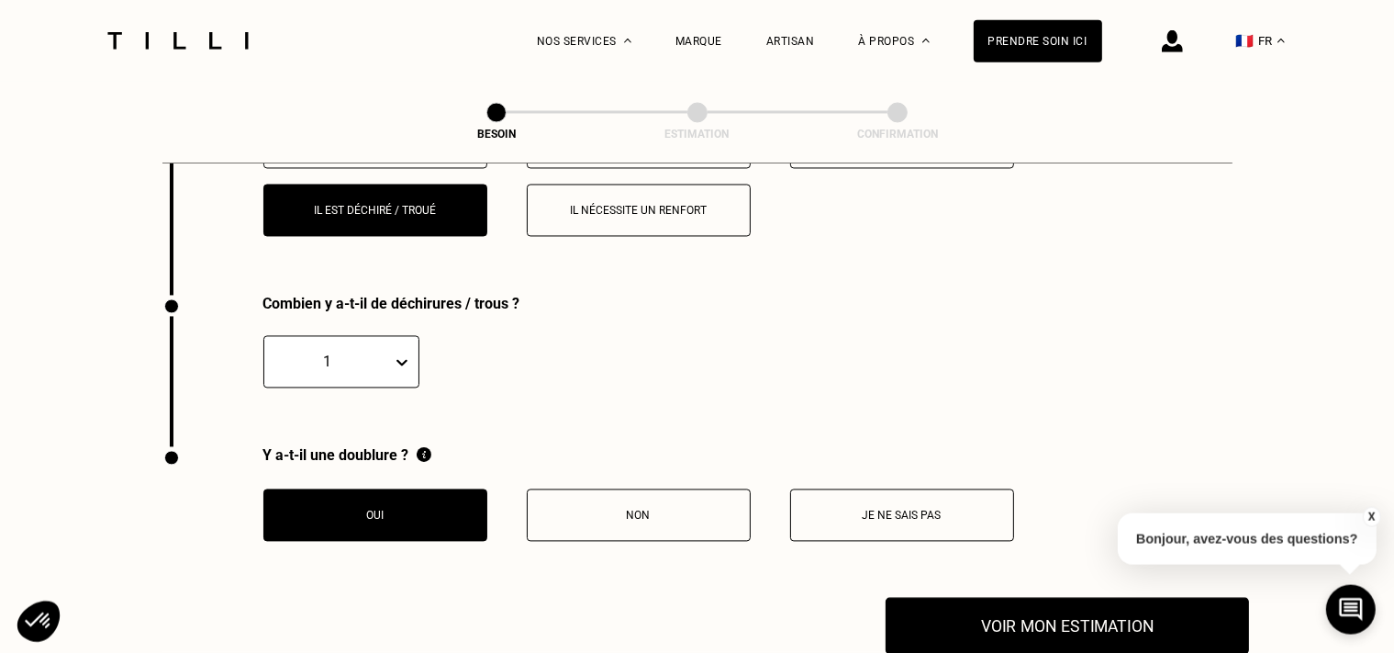
click at [1088, 597] on button "Voir mon estimation" at bounding box center [1067, 625] width 363 height 57
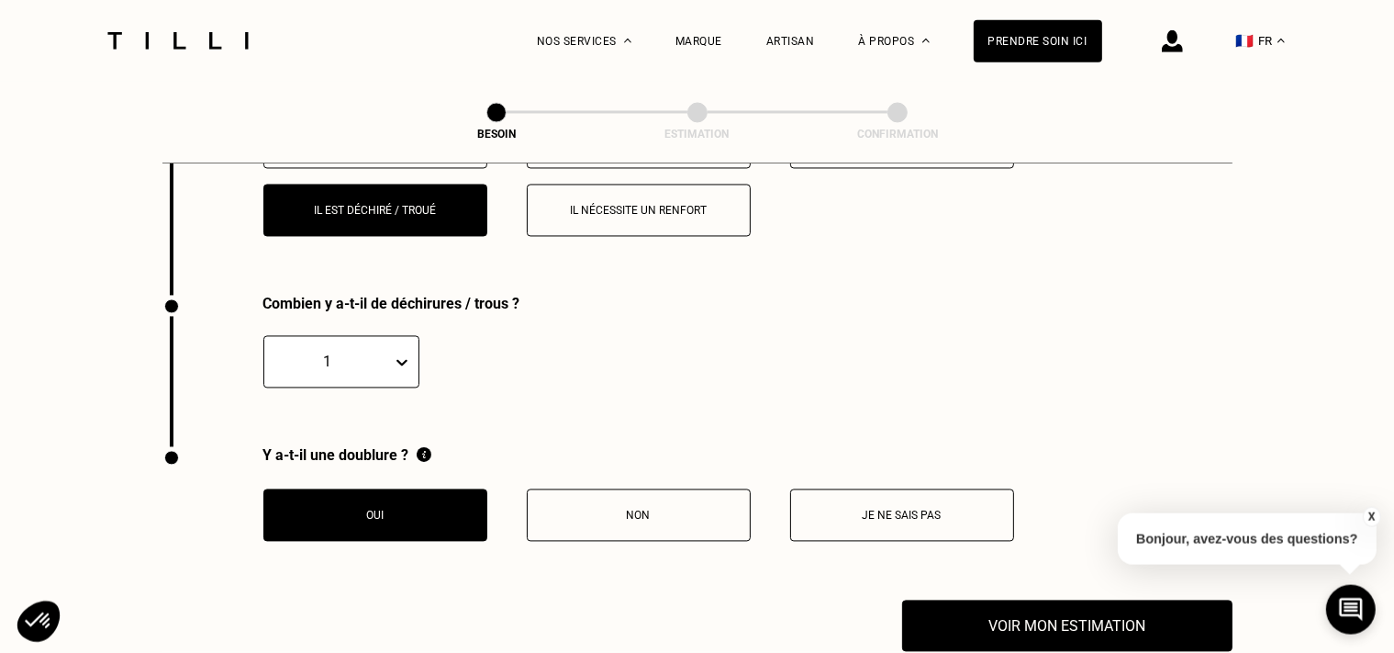
scroll to position [0, 0]
